Goal: Navigation & Orientation: Find specific page/section

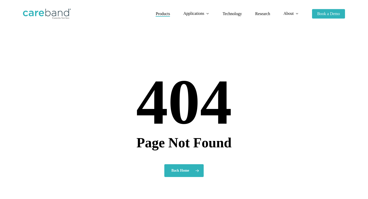
click at [165, 16] on span "Products" at bounding box center [163, 14] width 14 height 4
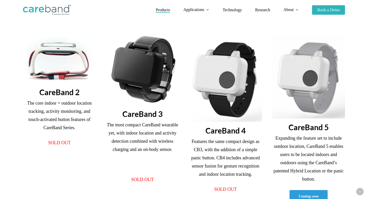
scroll to position [85, 0]
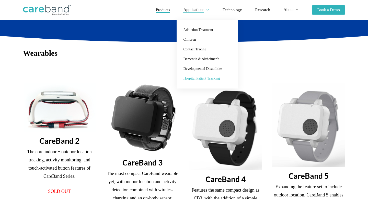
click at [212, 77] on span "Hospital Patient Tracking" at bounding box center [201, 78] width 37 height 4
